Goal: Task Accomplishment & Management: Manage account settings

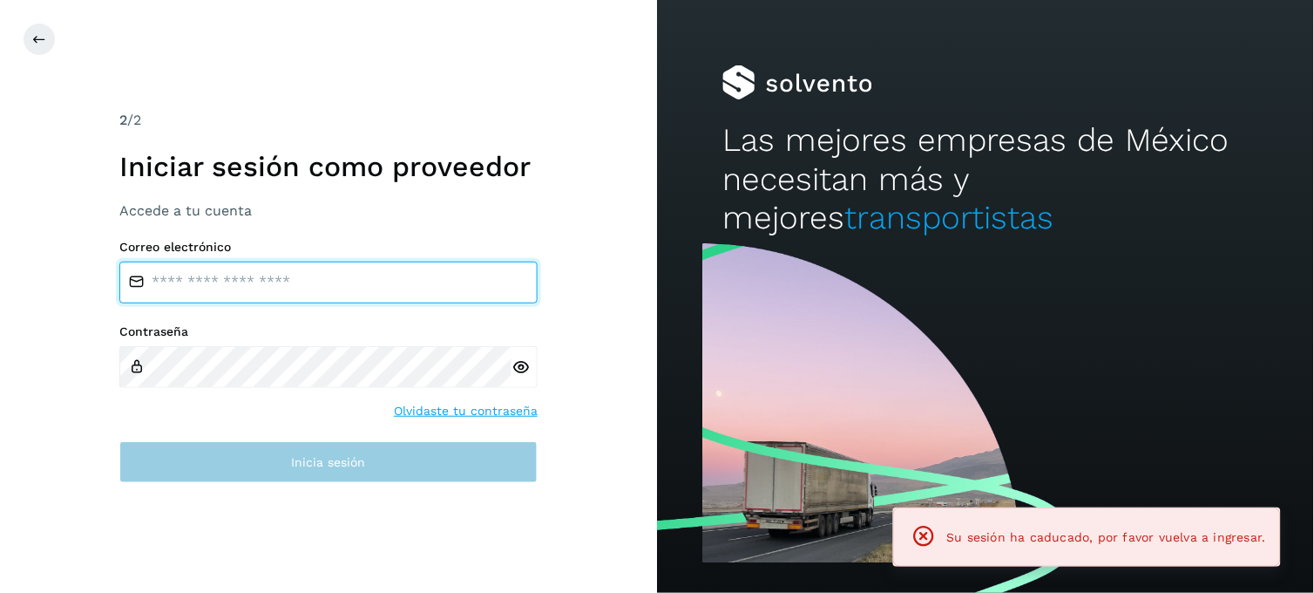
type input "**********"
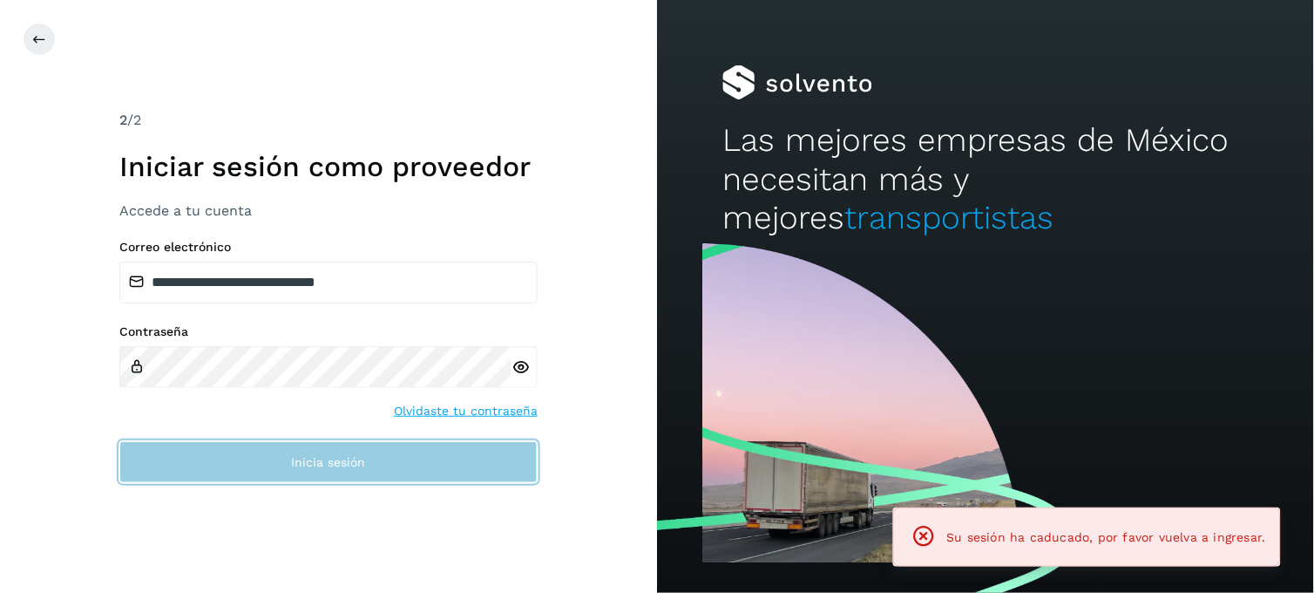
click at [314, 468] on button "Inicia sesión" at bounding box center [328, 462] width 418 height 42
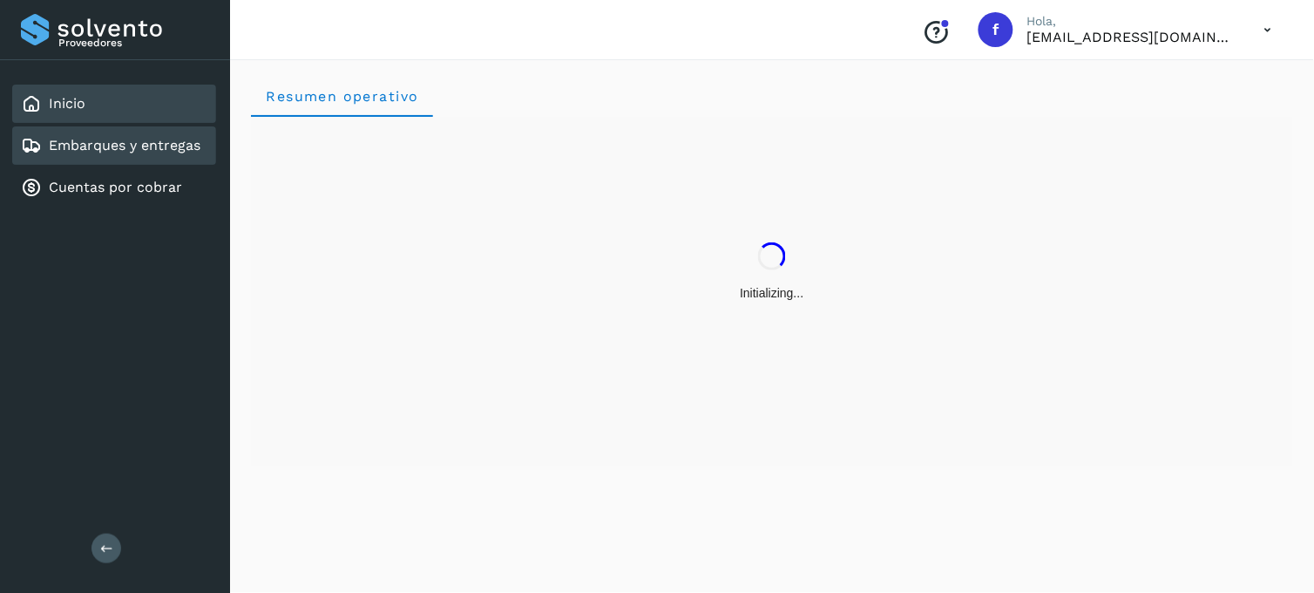
click at [143, 149] on link "Embarques y entregas" at bounding box center [125, 145] width 152 height 17
